Goal: Task Accomplishment & Management: Use online tool/utility

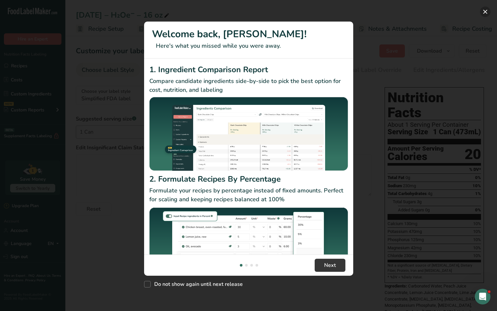
click at [485, 12] on button "New Features" at bounding box center [485, 12] width 10 height 10
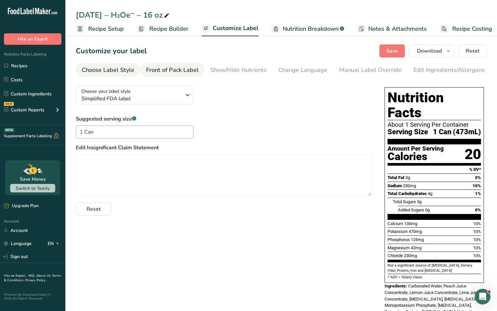
click at [164, 71] on div "Front of Pack Label" at bounding box center [172, 70] width 53 height 9
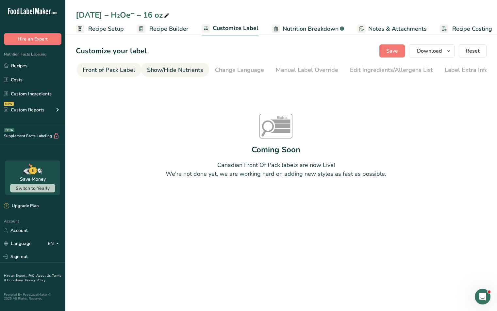
click at [182, 68] on div "Show/Hide Nutrients" at bounding box center [175, 70] width 56 height 9
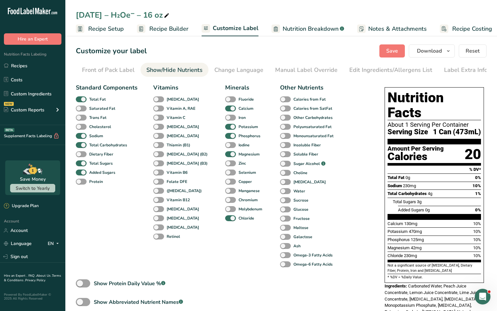
click at [100, 25] on span "Recipe Setup" at bounding box center [106, 28] width 36 height 9
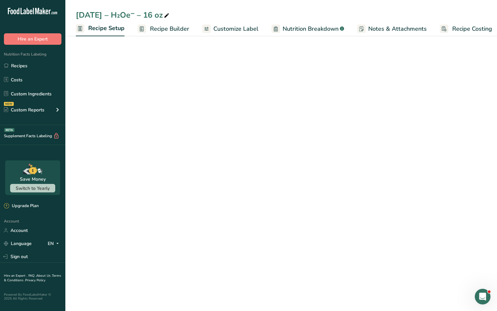
scroll to position [0, 2]
select select "18"
select select "22"
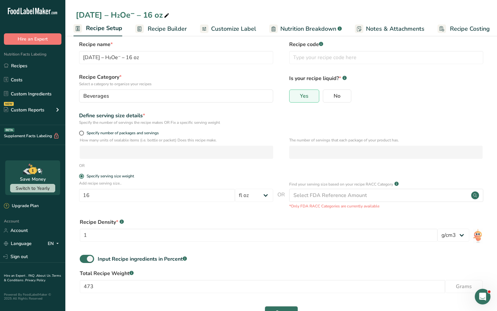
scroll to position [6, 0]
click at [130, 132] on span "Specify number of packages and servings" at bounding box center [121, 133] width 75 height 5
click at [83, 132] on input "Specify number of packages and servings" at bounding box center [81, 134] width 4 height 4
radio input "true"
radio input "false"
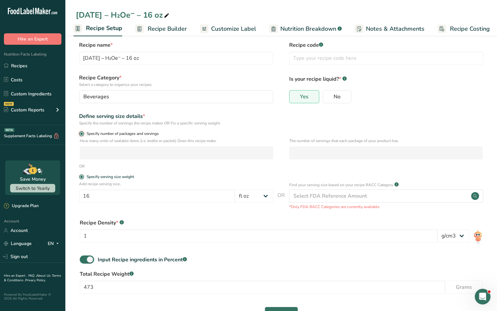
select select "0"
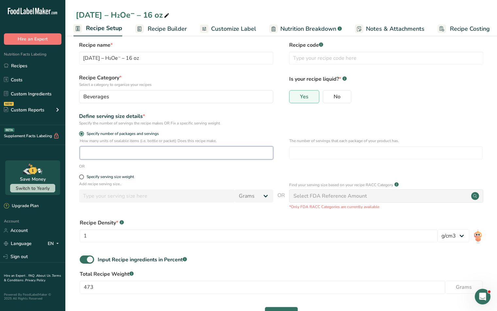
click at [131, 155] on input "number" at bounding box center [176, 152] width 193 height 13
type input "1"
click at [307, 159] on input "number" at bounding box center [385, 152] width 193 height 13
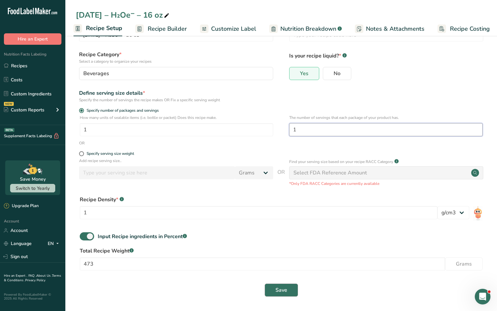
type input "1"
click at [279, 293] on span "Save" at bounding box center [281, 290] width 12 height 8
